Goal: Information Seeking & Learning: Learn about a topic

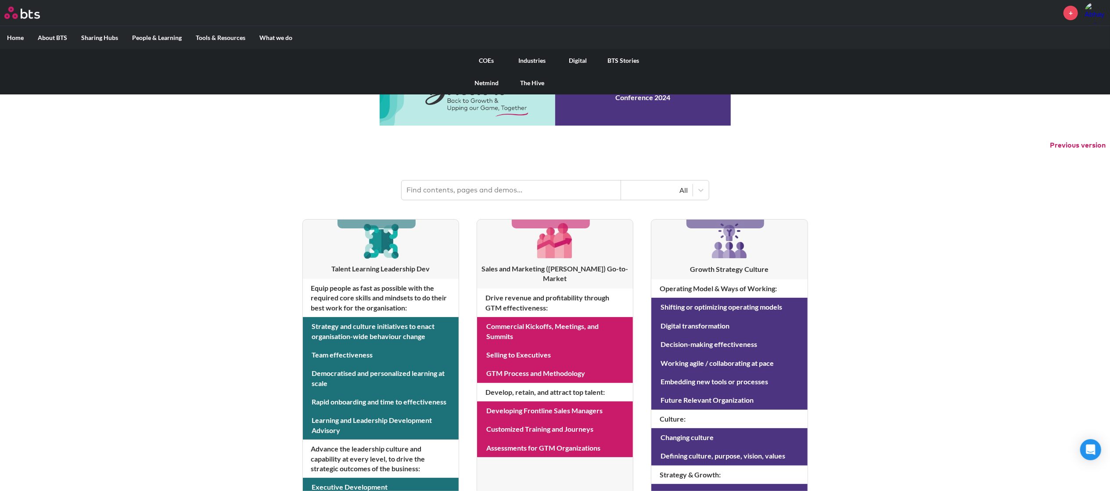
click at [487, 59] on link "COEs" at bounding box center [487, 60] width 46 height 23
click at [527, 59] on link "Industries" at bounding box center [533, 60] width 46 height 23
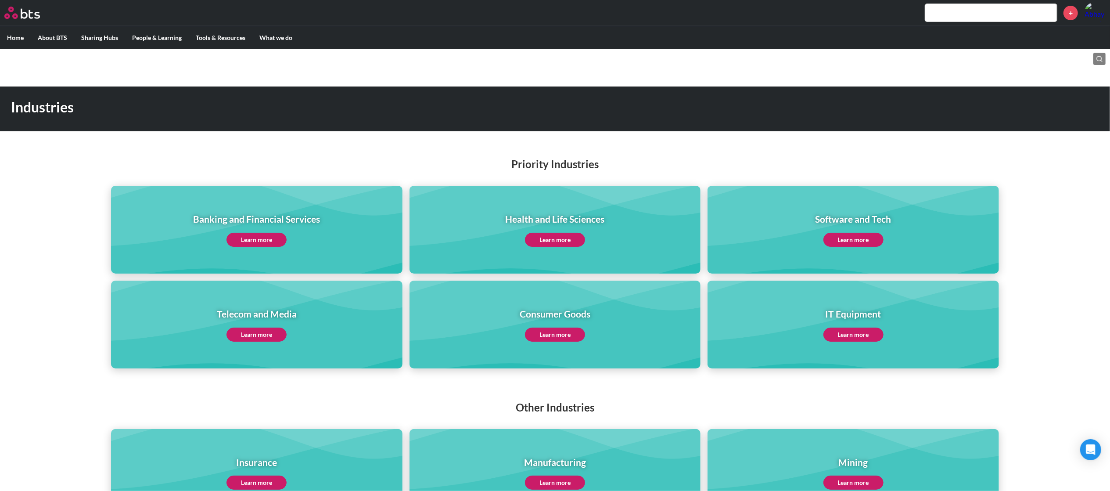
click at [541, 241] on link "Learn more" at bounding box center [555, 240] width 60 height 14
click at [555, 236] on link "Learn more" at bounding box center [555, 240] width 60 height 14
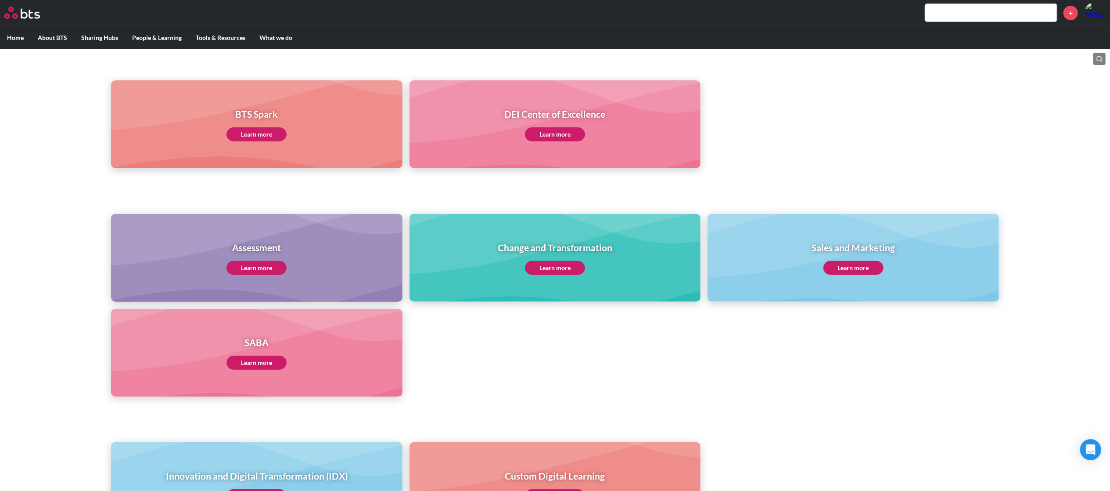
scroll to position [315, 0]
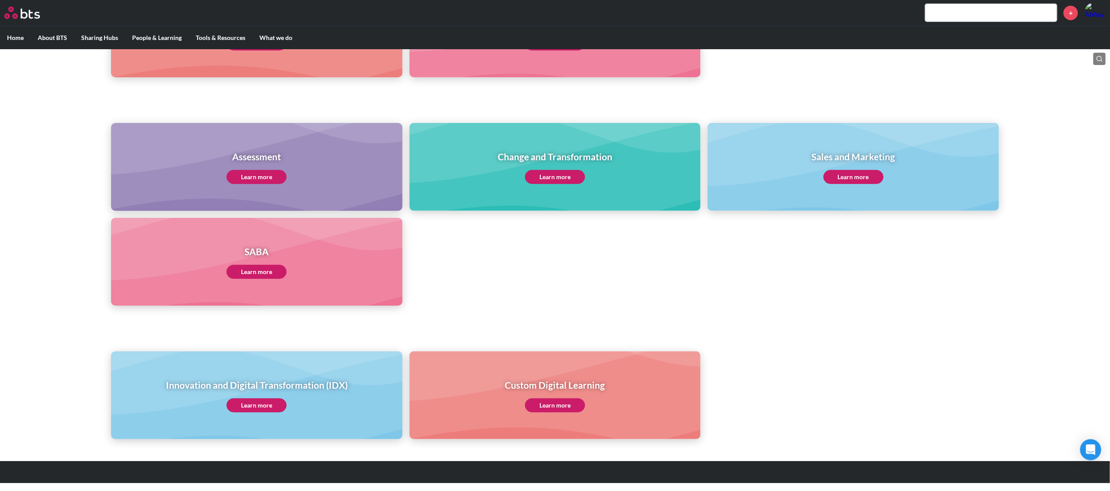
click at [266, 274] on link "Learn more" at bounding box center [257, 272] width 60 height 14
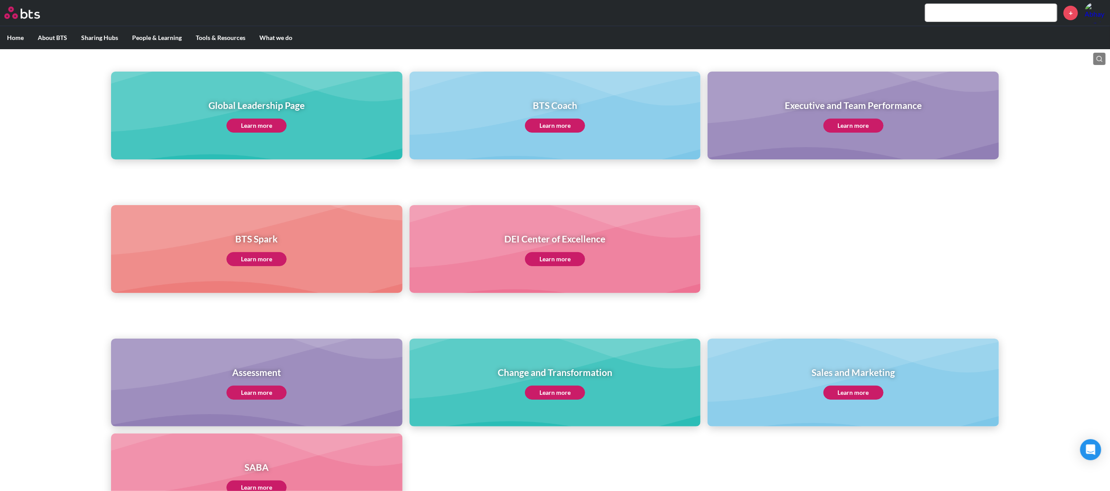
scroll to position [100, 0]
click at [277, 126] on link "Learn more" at bounding box center [257, 125] width 60 height 14
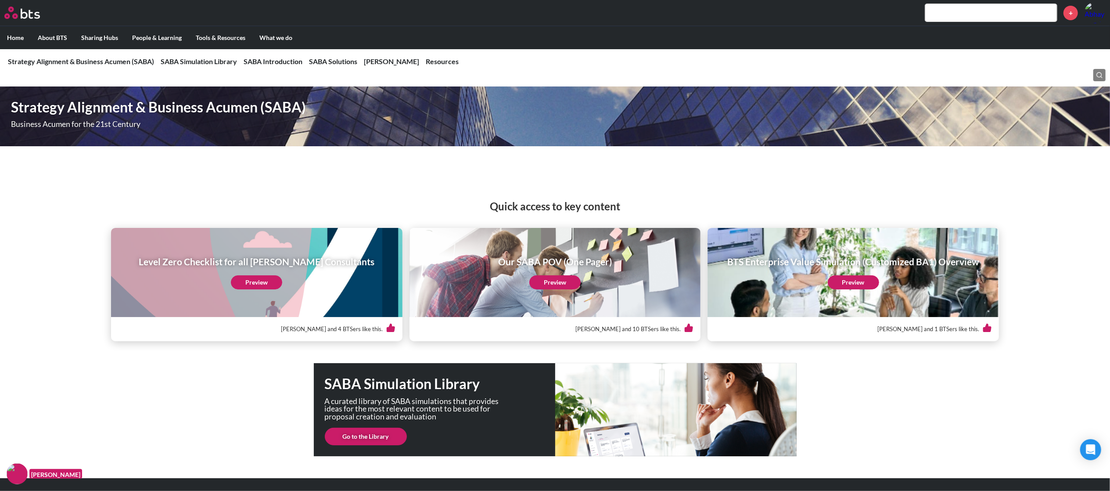
click at [849, 282] on link "Preview" at bounding box center [853, 282] width 51 height 14
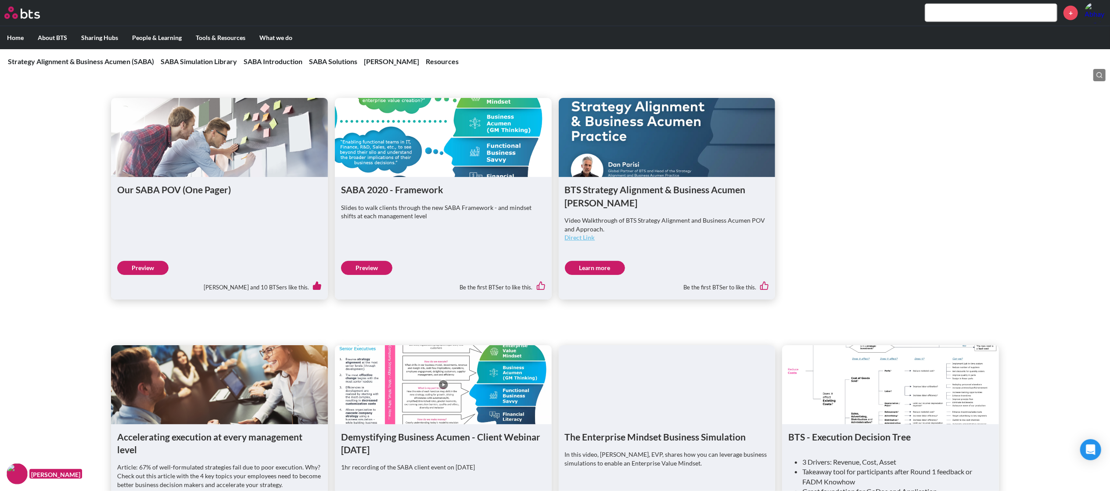
scroll to position [465, 0]
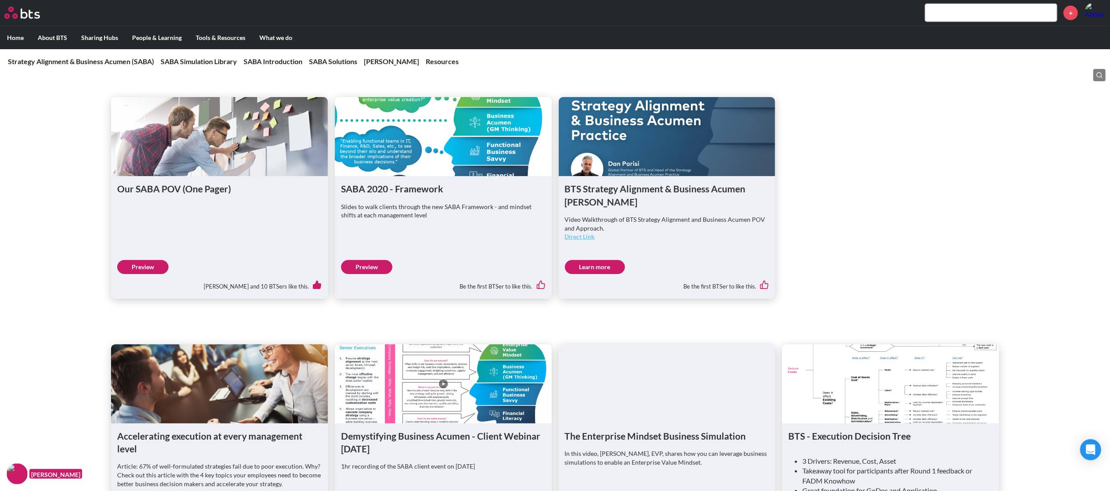
click at [371, 260] on link "Preview" at bounding box center [366, 267] width 51 height 14
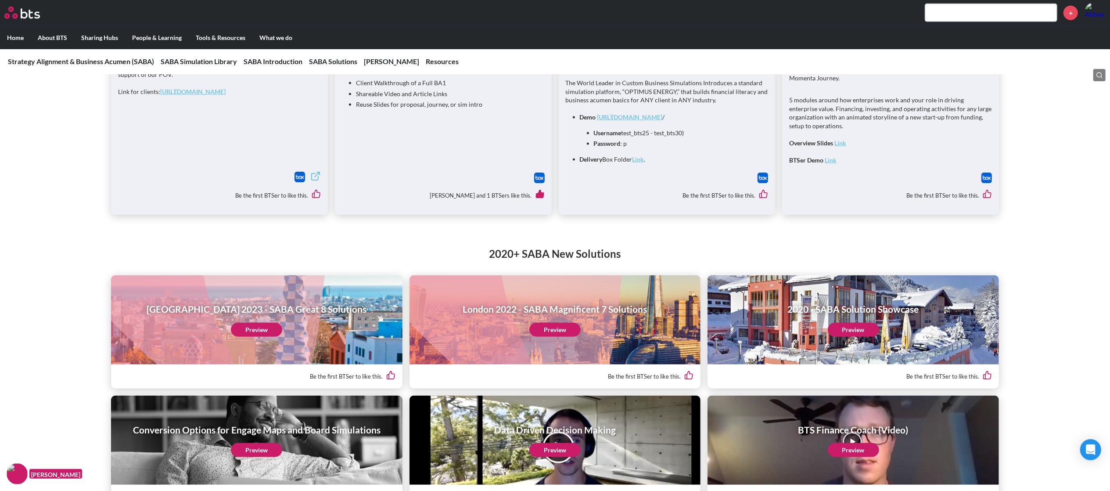
scroll to position [1308, 0]
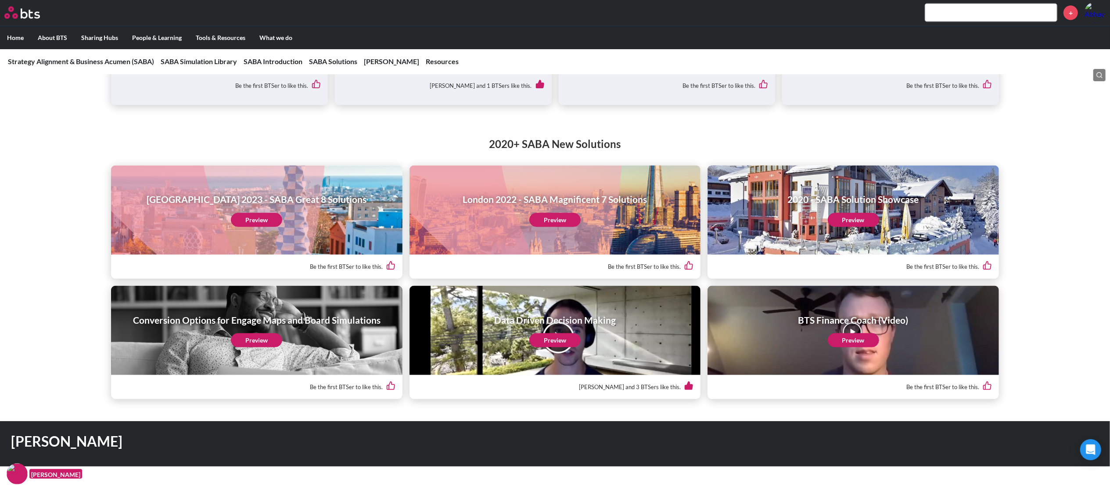
click at [260, 213] on link "Preview" at bounding box center [256, 220] width 51 height 14
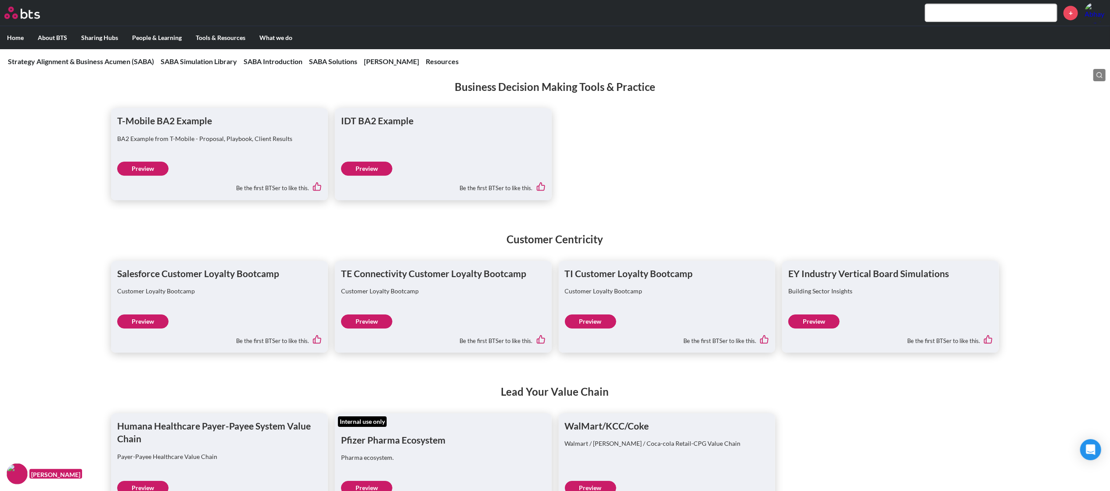
scroll to position [2976, 0]
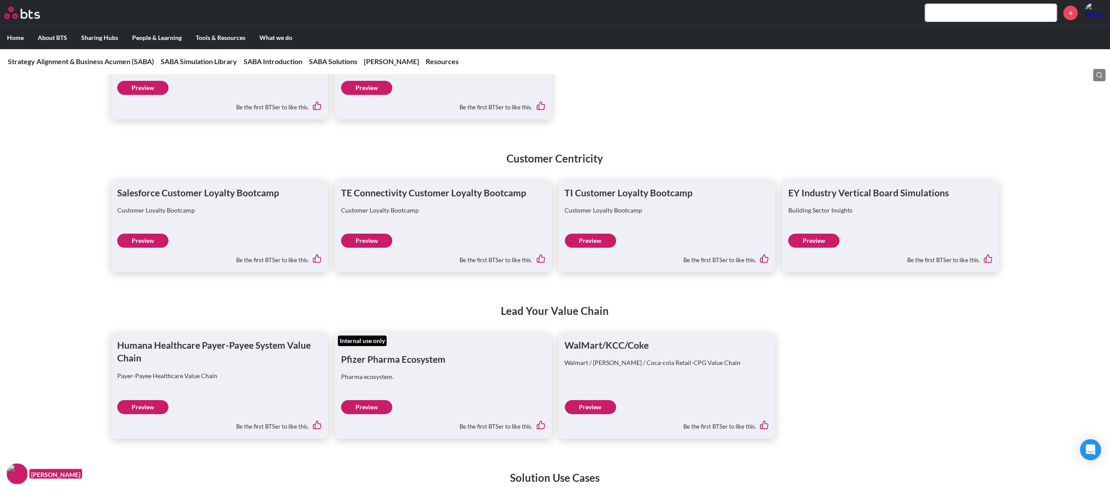
click at [148, 234] on link "Preview" at bounding box center [142, 241] width 51 height 14
click at [579, 234] on link "Preview" at bounding box center [590, 241] width 51 height 14
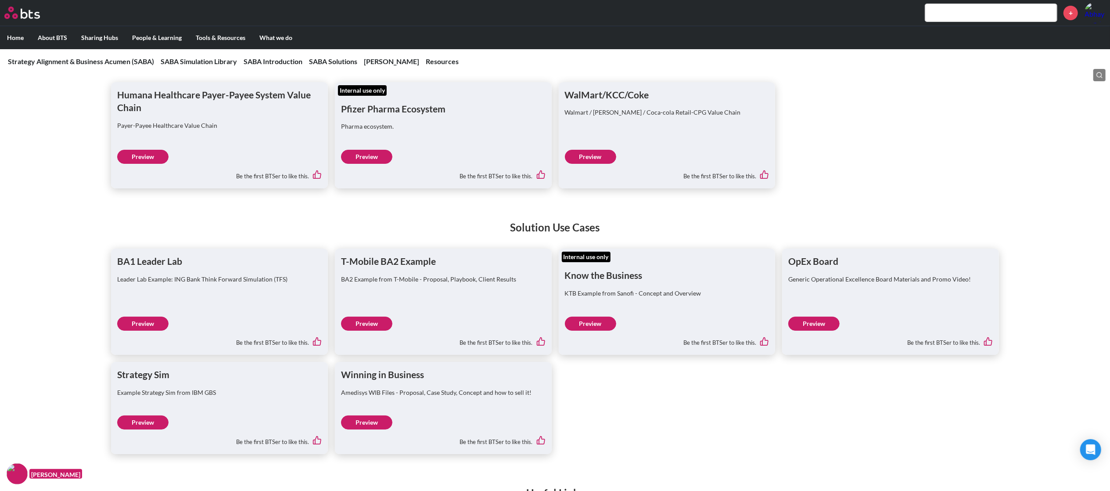
scroll to position [3144, 0]
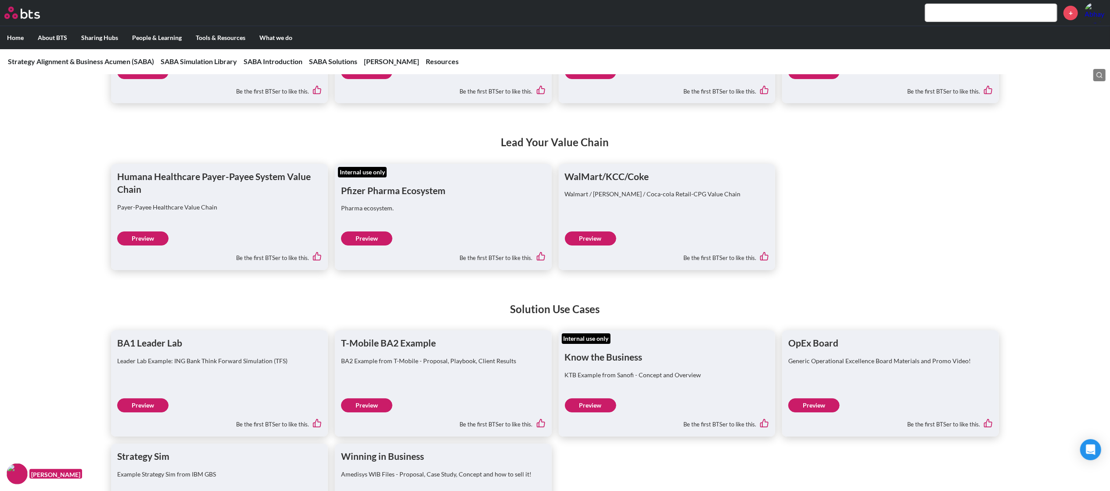
click at [359, 231] on link "Preview" at bounding box center [366, 238] width 51 height 14
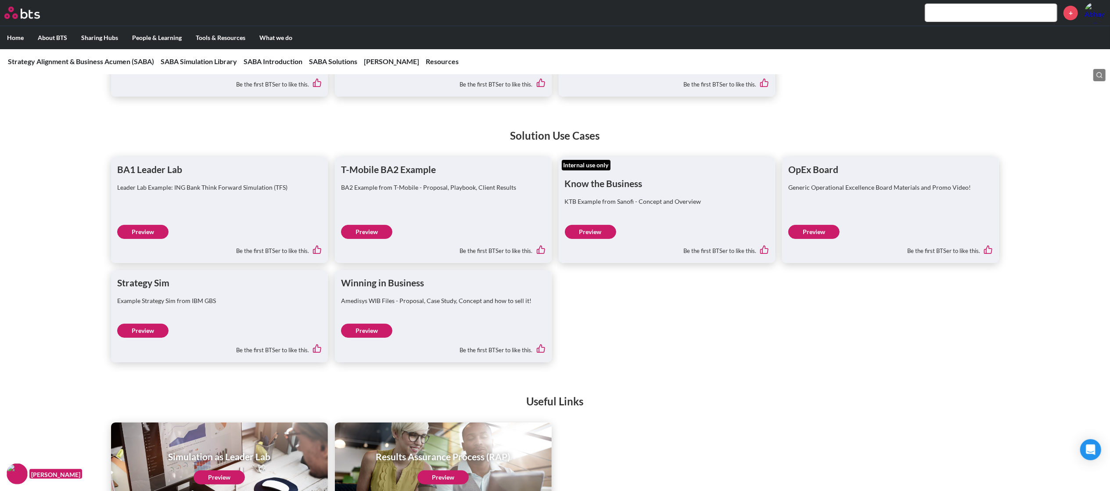
scroll to position [3319, 0]
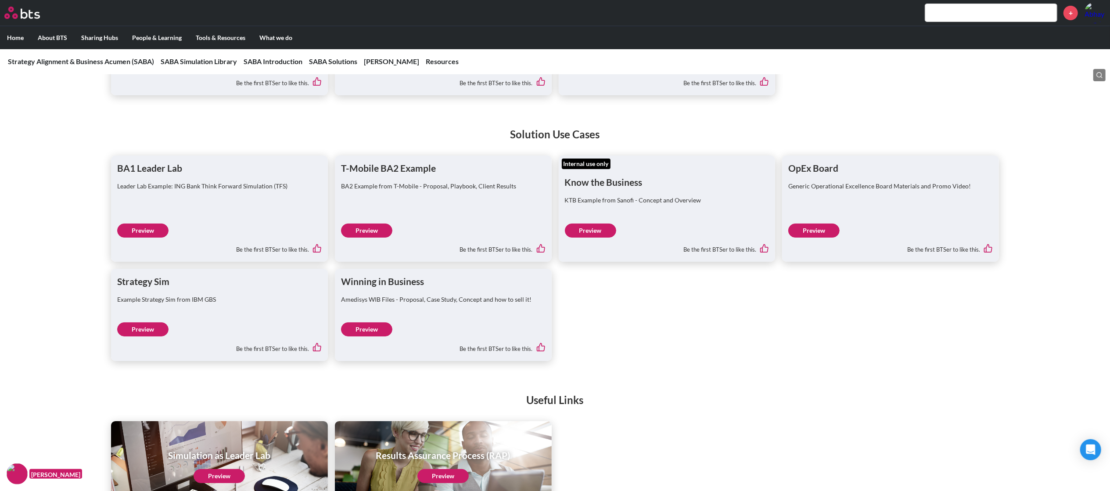
click at [148, 223] on link "Preview" at bounding box center [142, 230] width 51 height 14
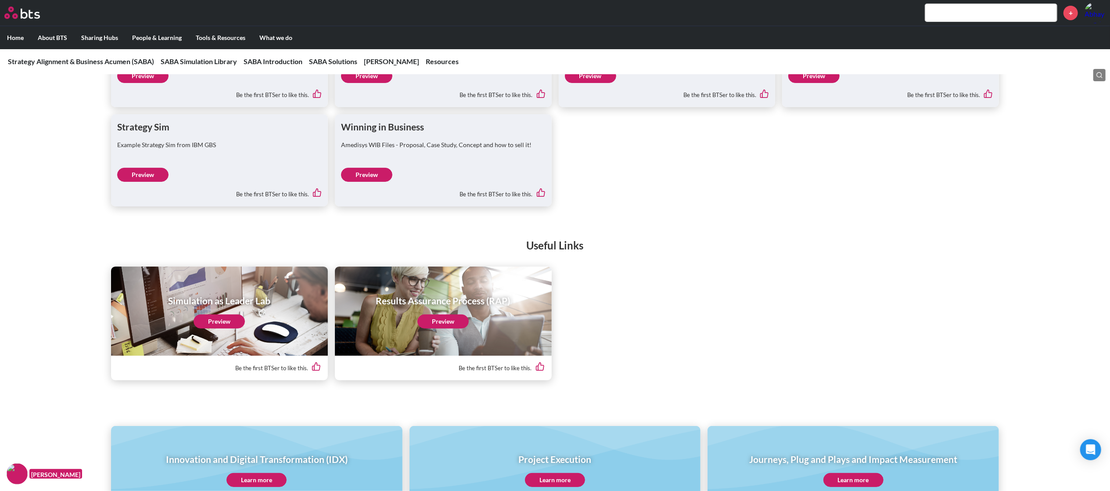
scroll to position [3475, 0]
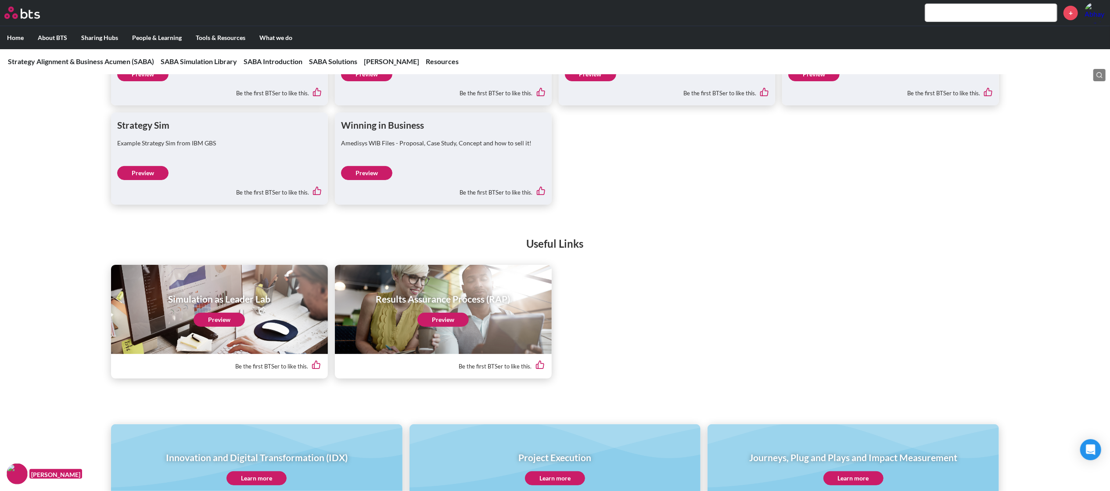
click at [211, 313] on link "Preview" at bounding box center [219, 320] width 51 height 14
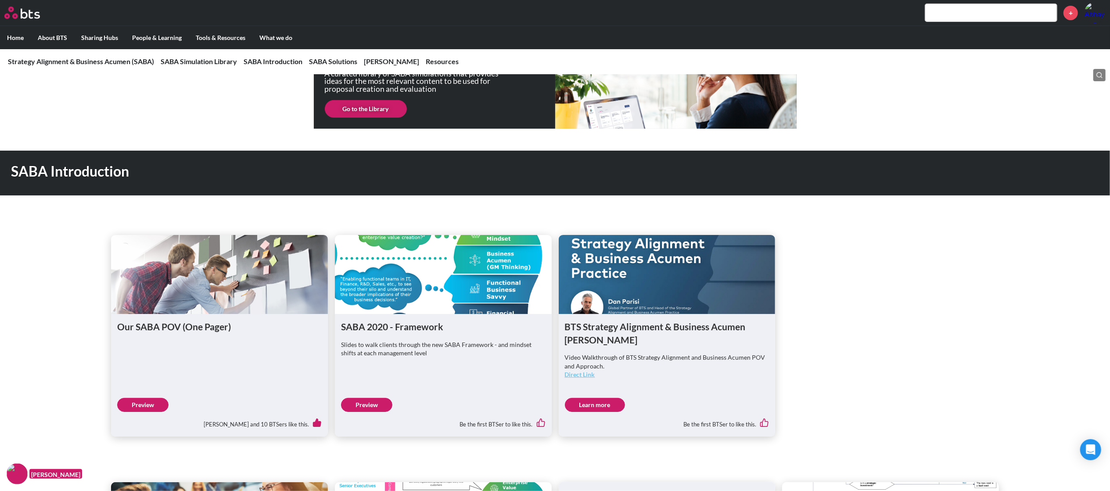
scroll to position [530, 0]
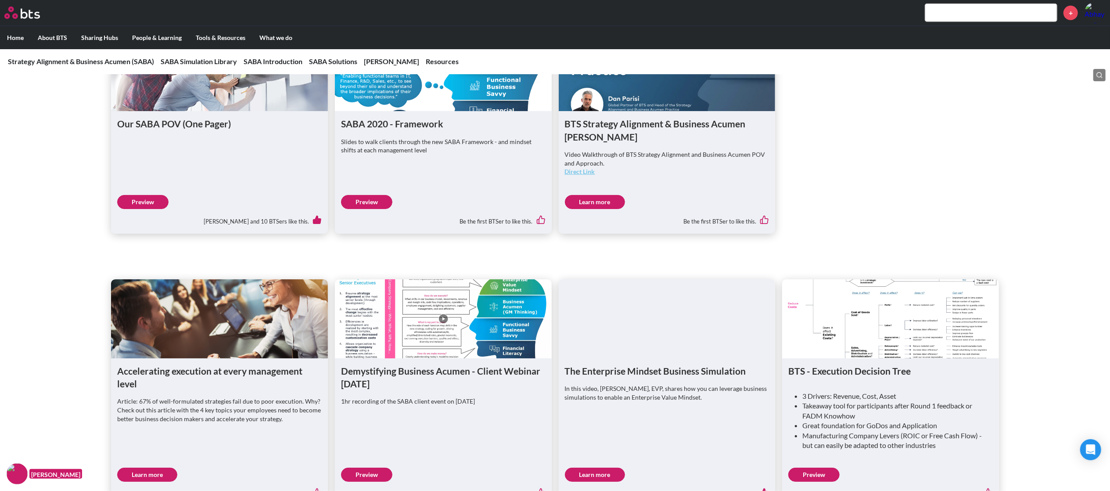
click at [362, 195] on link "Preview" at bounding box center [366, 202] width 51 height 14
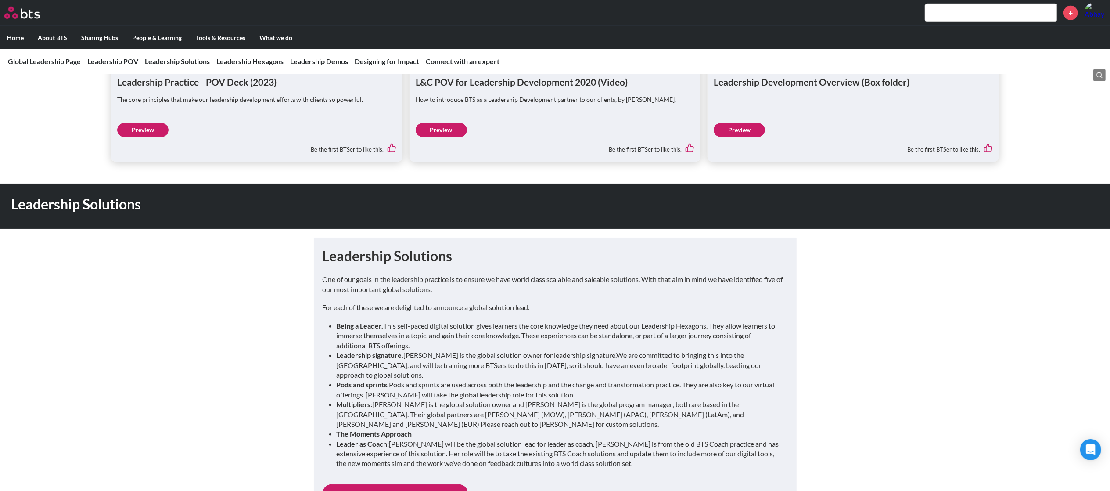
scroll to position [659, 0]
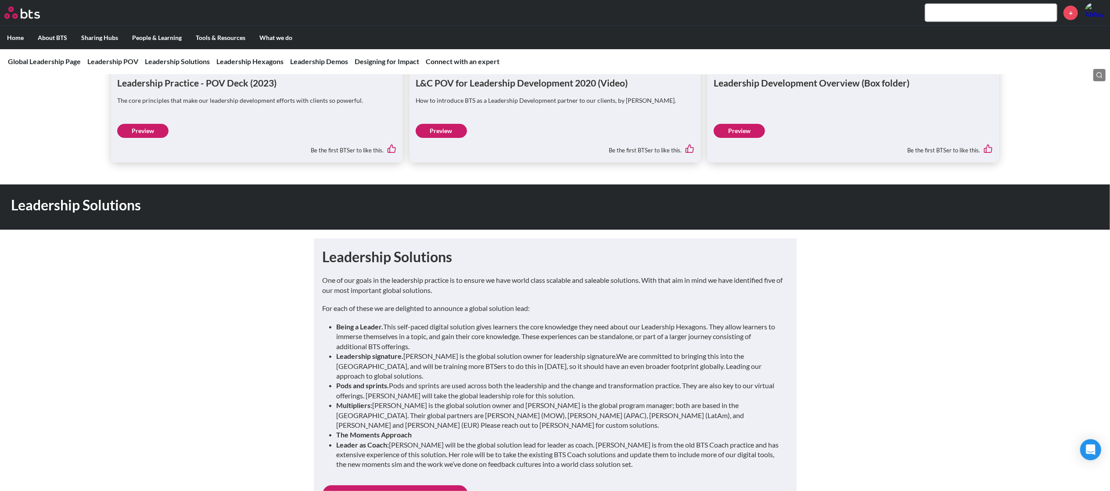
click at [137, 131] on link "Preview" at bounding box center [142, 131] width 51 height 14
